Goal: Task Accomplishment & Management: Use online tool/utility

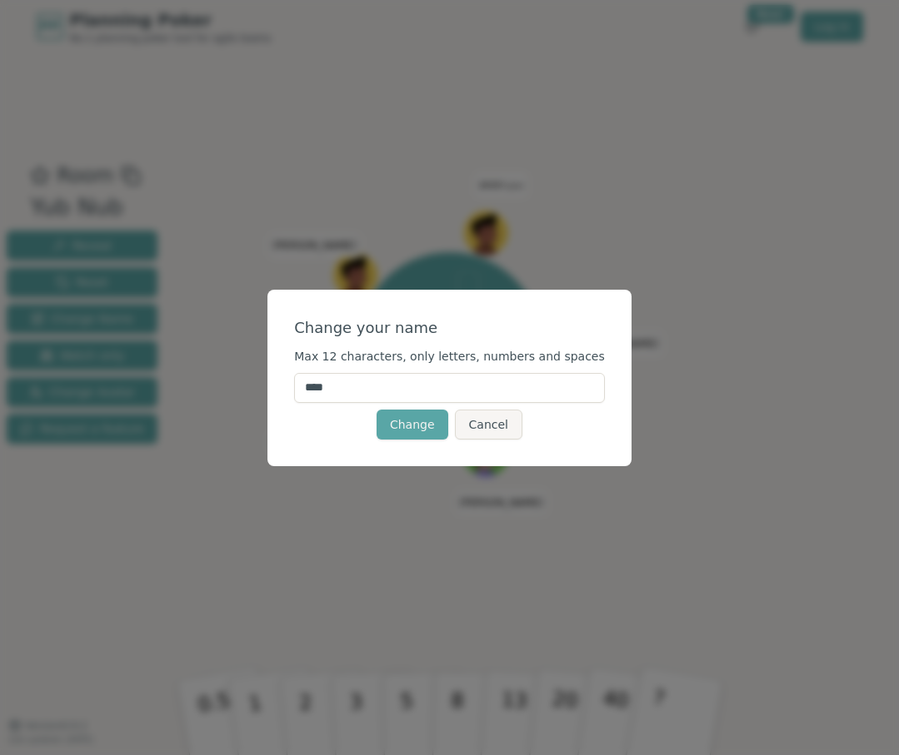
click at [343, 387] on input "****" at bounding box center [449, 388] width 311 height 30
type input "*****"
click at [421, 429] on button "Change" at bounding box center [412, 425] width 72 height 30
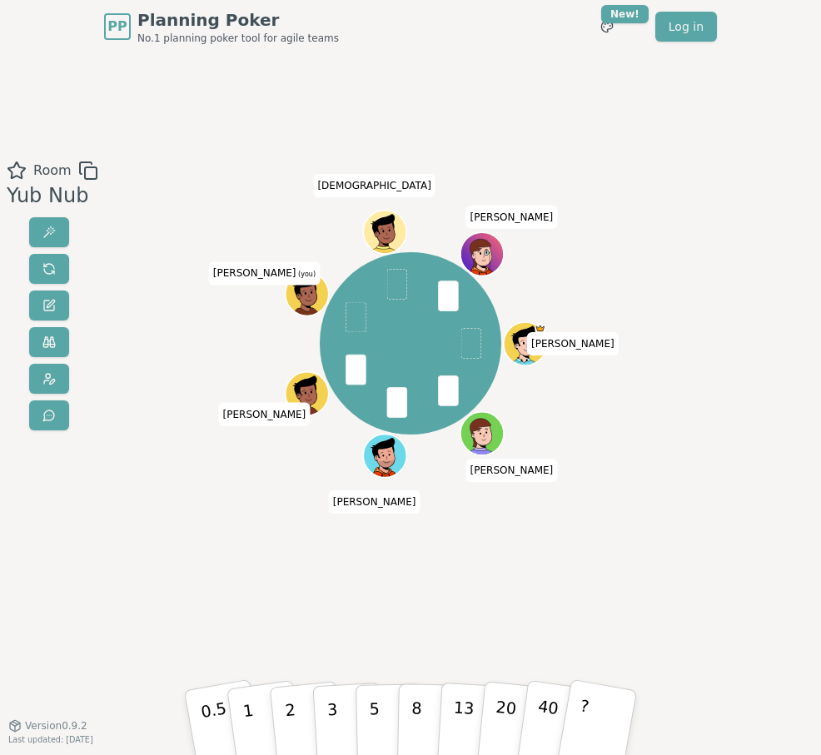
click at [669, 540] on div "Room Yub Nub [PERSON_NAME] [PERSON_NAME] [PERSON_NAME] (you) [DEMOGRAPHIC_DATA]…" at bounding box center [410, 390] width 821 height 458
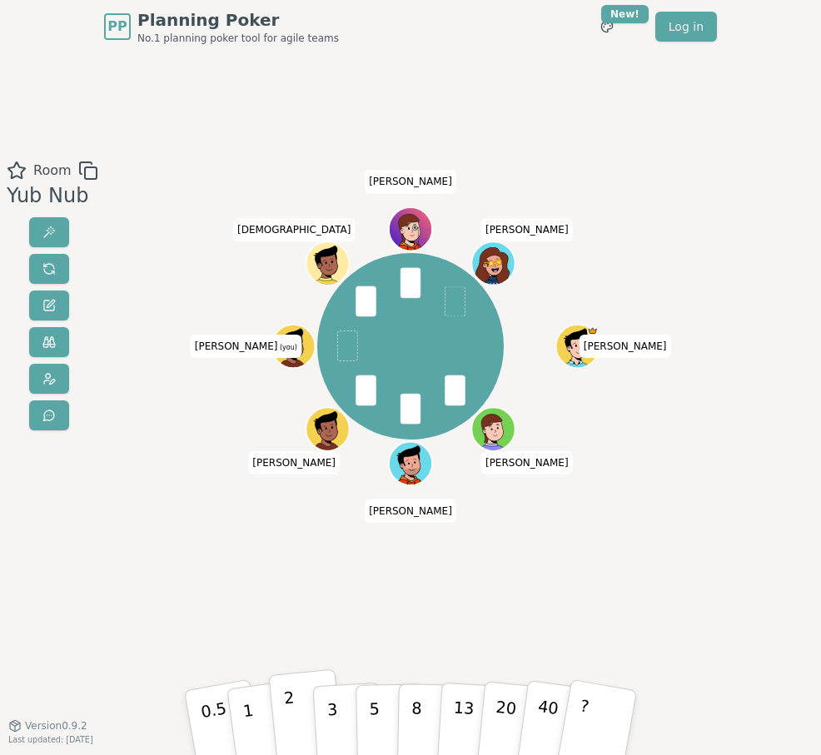
click at [291, 717] on button "2" at bounding box center [306, 722] width 76 height 106
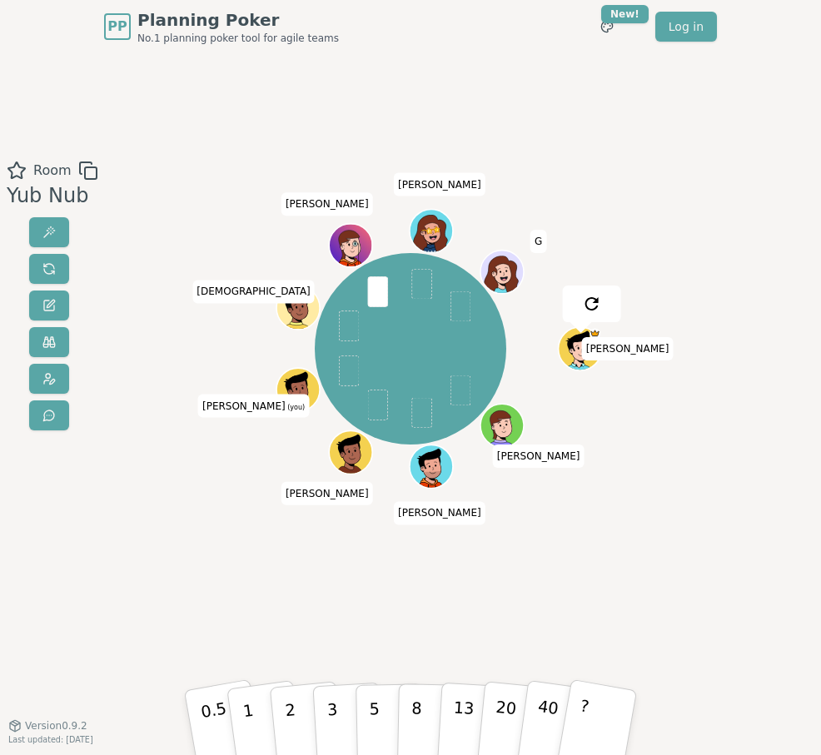
click at [396, 616] on div "[PERSON_NAME] [PERSON_NAME] [PERSON_NAME] (you) [PERSON_NAME]" at bounding box center [410, 390] width 445 height 458
click at [297, 715] on button "2" at bounding box center [306, 722] width 76 height 106
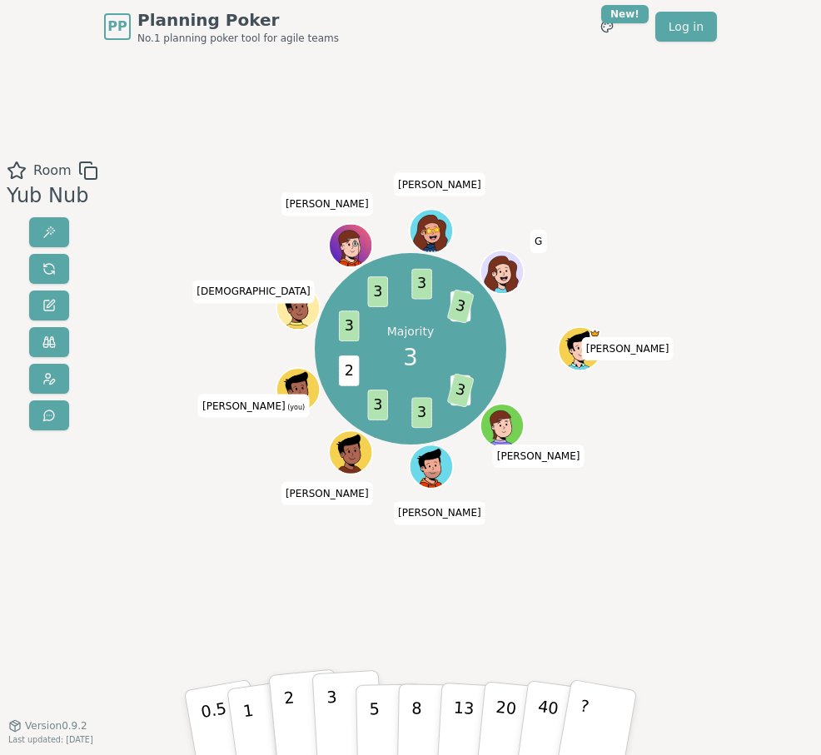
click at [337, 695] on button "3" at bounding box center [348, 721] width 72 height 103
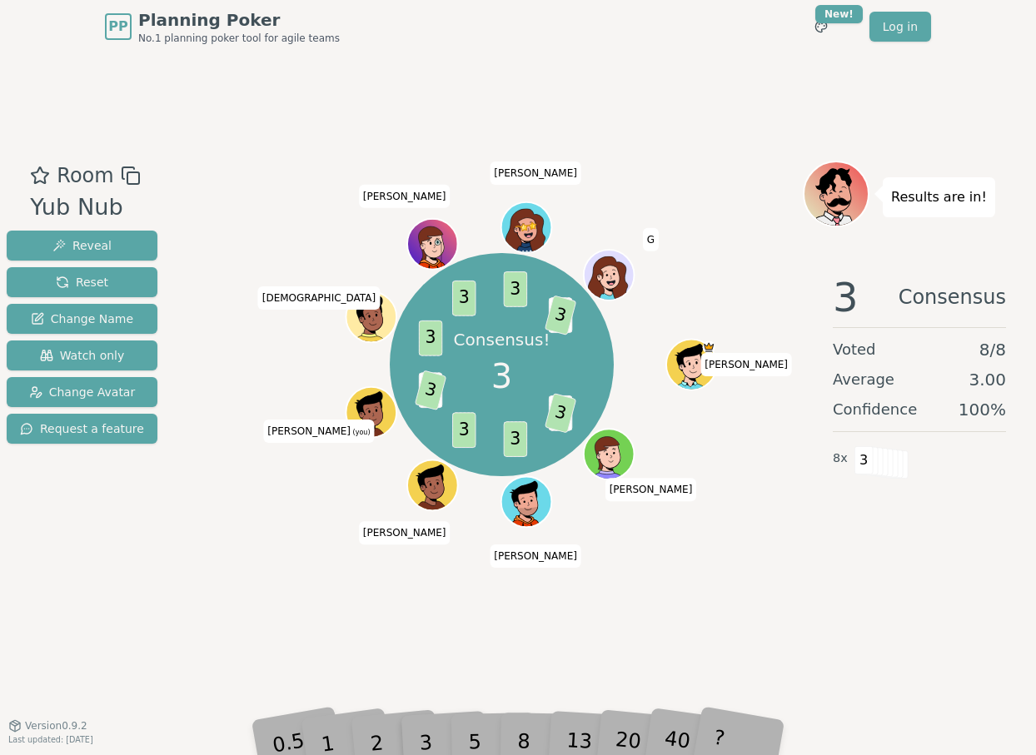
click at [834, 545] on div "3 Consensus Voted 8 / 8 Average 3.00 Confidence 100 % 8 x 3" at bounding box center [919, 427] width 233 height 333
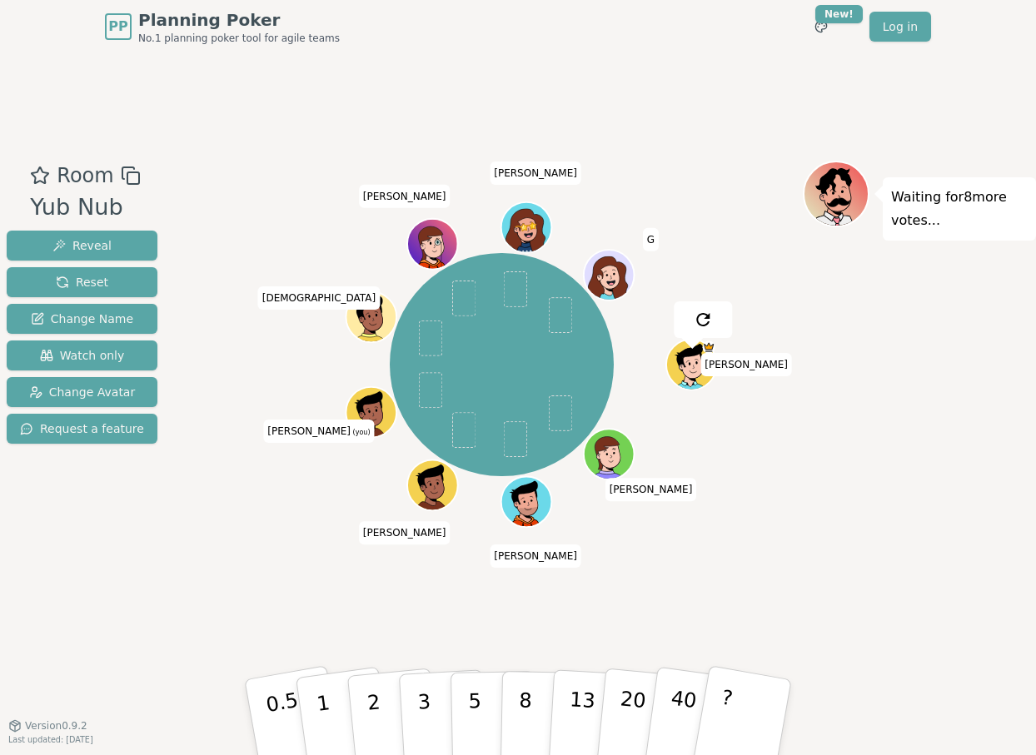
click at [746, 555] on div "[PERSON_NAME] [PERSON_NAME] [PERSON_NAME] (you) [PERSON_NAME]" at bounding box center [502, 390] width 602 height 458
click at [482, 695] on button "5" at bounding box center [494, 718] width 86 height 127
click at [426, 703] on button "3" at bounding box center [443, 718] width 91 height 130
click at [363, 598] on div "[PERSON_NAME] [PERSON_NAME] [PERSON_NAME] (you) [PERSON_NAME]" at bounding box center [502, 390] width 602 height 458
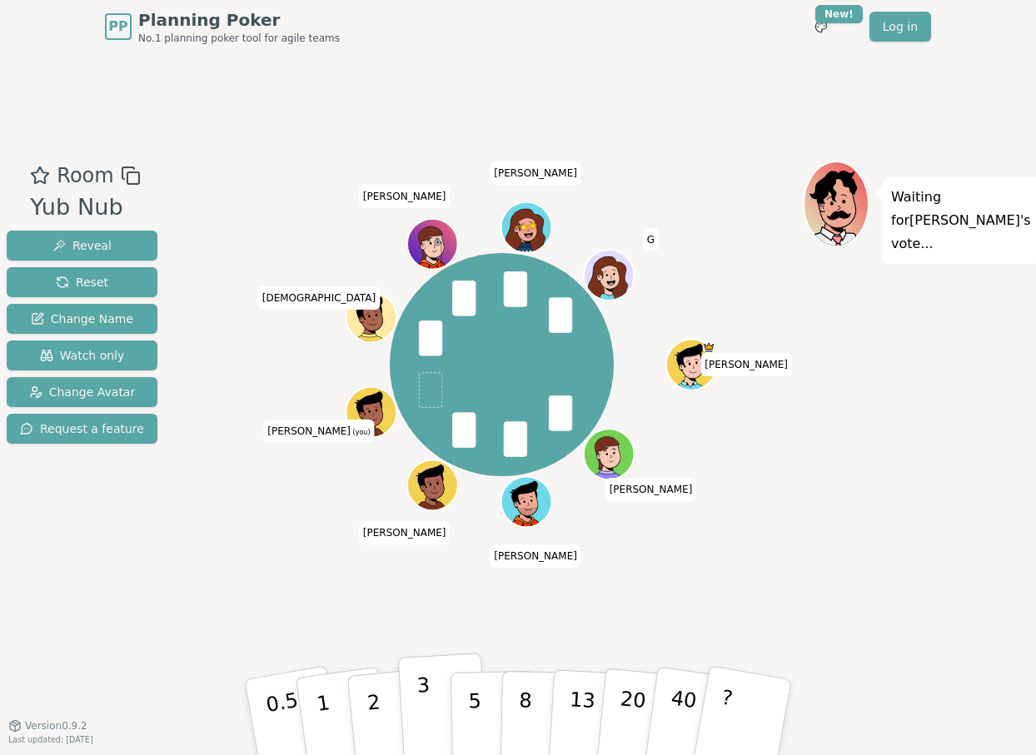
click at [424, 705] on button "3" at bounding box center [443, 718] width 91 height 130
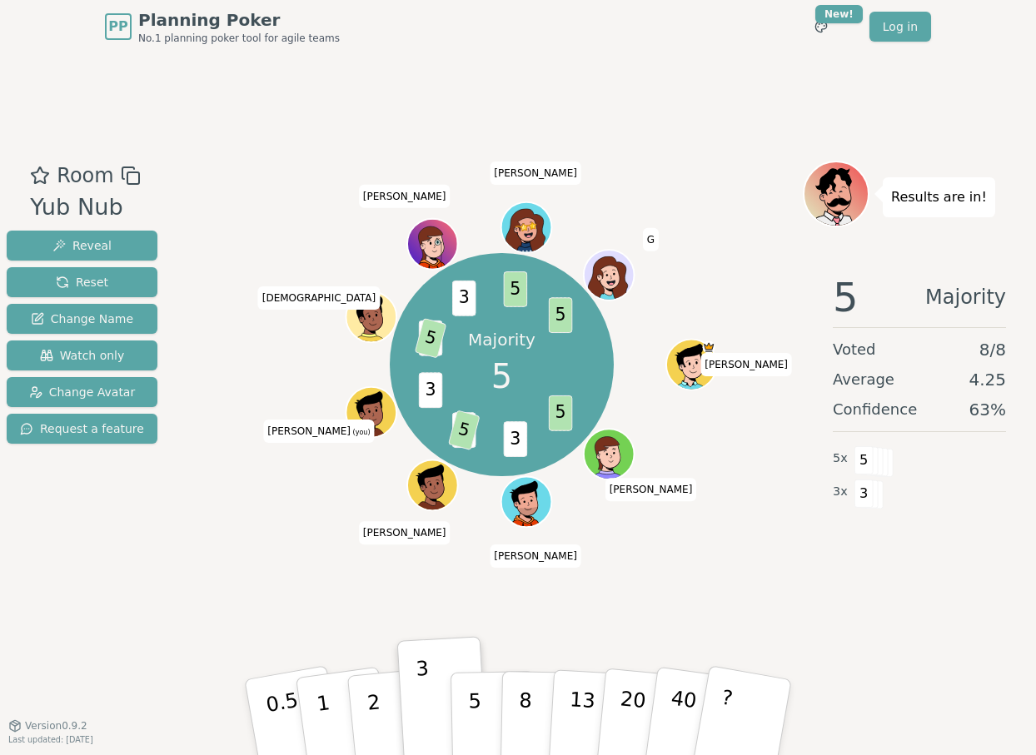
click at [544, 637] on div "Room Yub Nub Reveal Reset Change Name Watch only Change Avatar Request a featur…" at bounding box center [518, 389] width 1036 height 672
click at [478, 716] on button "5" at bounding box center [494, 718] width 86 height 127
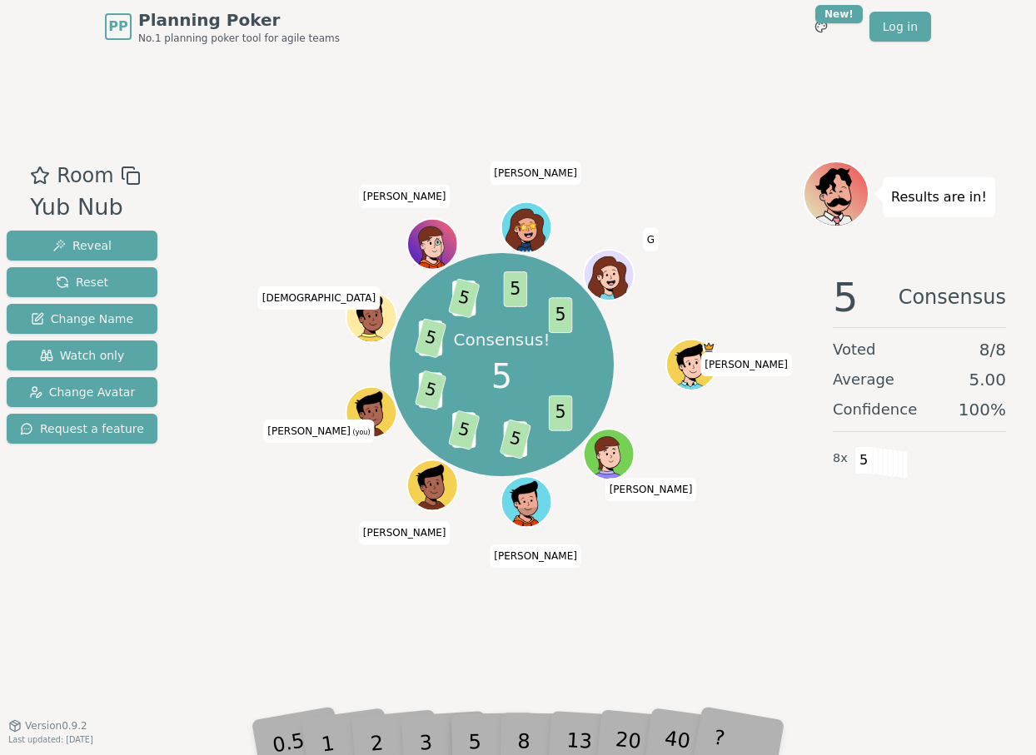
click at [755, 455] on div "Consensus! 5 5 3 5 3 5 3 5 3 5 3 5 5 5 [PERSON_NAME] [PERSON_NAME] [PERSON_NAME…" at bounding box center [502, 365] width 602 height 348
click at [728, 508] on div "Consensus! 5 5 3 5 3 5 3 5 3 5 3 5 5 5 [PERSON_NAME] [PERSON_NAME] [PERSON_NAME…" at bounding box center [502, 365] width 602 height 348
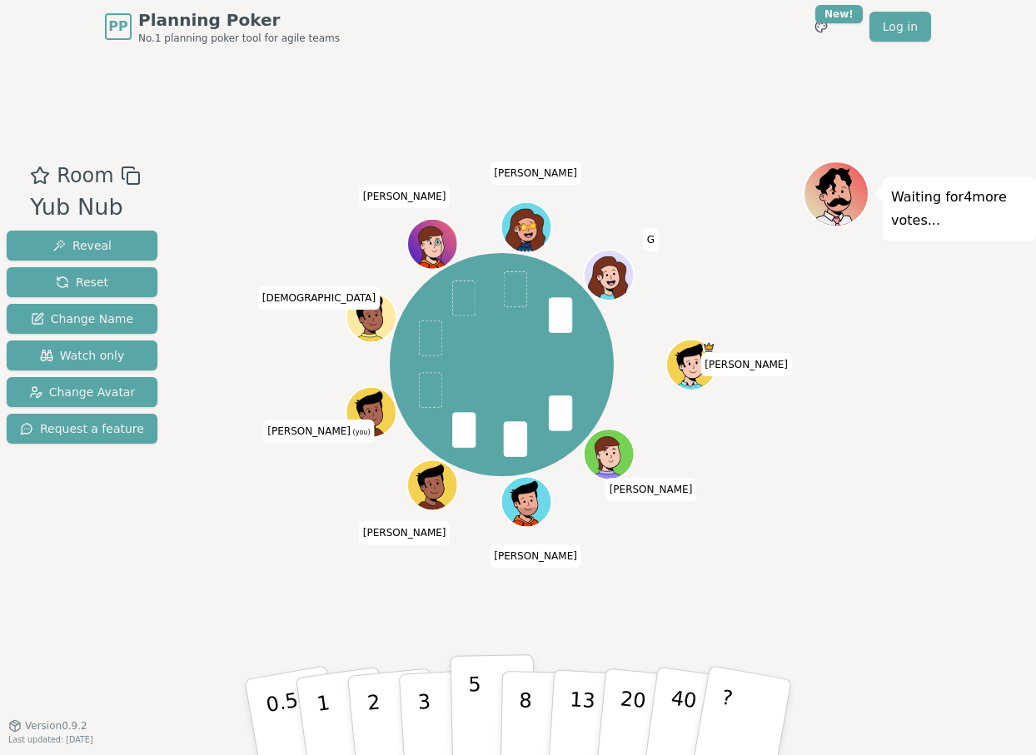
click at [470, 715] on button "5" at bounding box center [494, 718] width 86 height 127
